Goal: Task Accomplishment & Management: Use online tool/utility

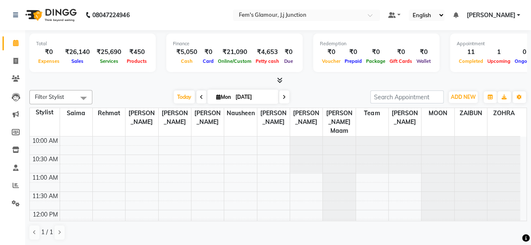
scroll to position [342, 0]
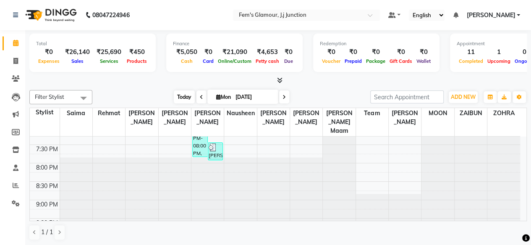
click at [181, 93] on span "Today" at bounding box center [184, 97] width 21 height 13
type input "[DATE]"
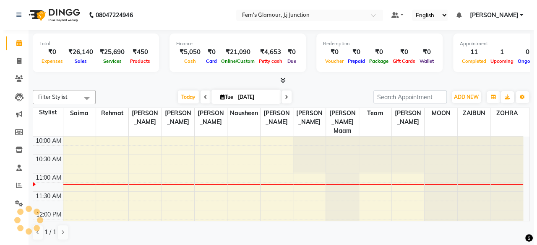
scroll to position [37, 0]
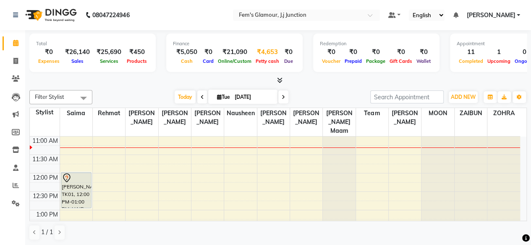
click at [264, 49] on div "₹4,653" at bounding box center [267, 52] width 28 height 10
select select "2940"
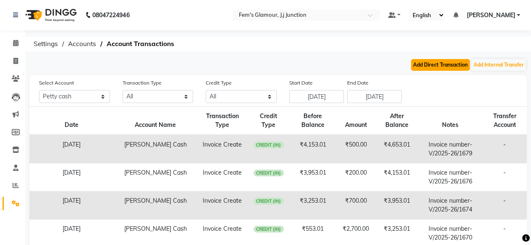
click at [442, 68] on button "Add Direct Transaction" at bounding box center [440, 65] width 59 height 12
select select "direct"
select select "2940"
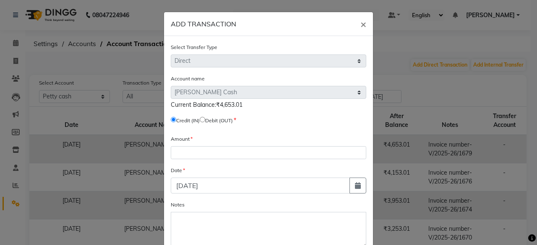
click at [205, 117] on input "radio" at bounding box center [202, 119] width 5 height 5
radio input "true"
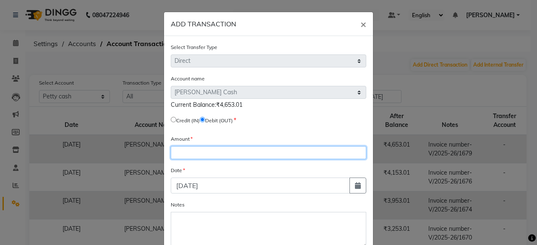
click at [204, 152] on input "number" at bounding box center [268, 152] width 195 height 13
type input "4653"
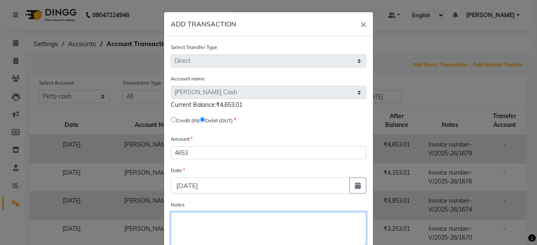
click at [205, 226] on textarea "Notes" at bounding box center [268, 230] width 195 height 36
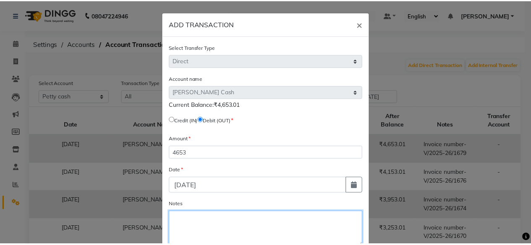
scroll to position [50, 0]
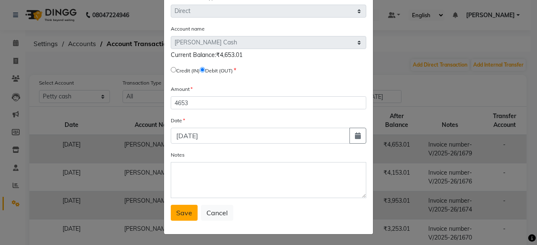
click at [181, 213] on span "Save" at bounding box center [184, 213] width 16 height 8
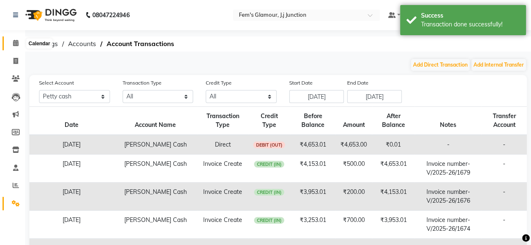
click at [15, 42] on icon at bounding box center [15, 43] width 5 height 6
